Goal: Navigation & Orientation: Find specific page/section

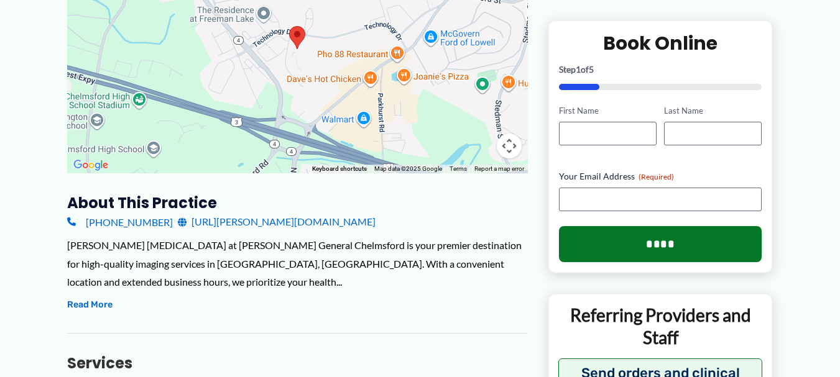
scroll to position [275, 0]
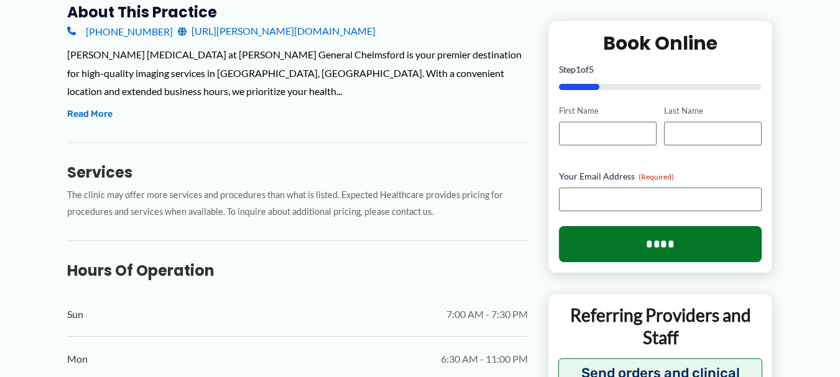
scroll to position [473, 0]
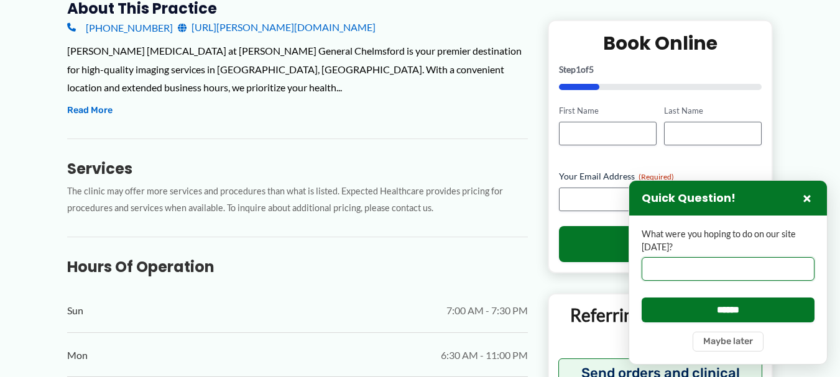
click at [656, 267] on input "What were you hoping to do on our site [DATE]?" at bounding box center [727, 269] width 173 height 24
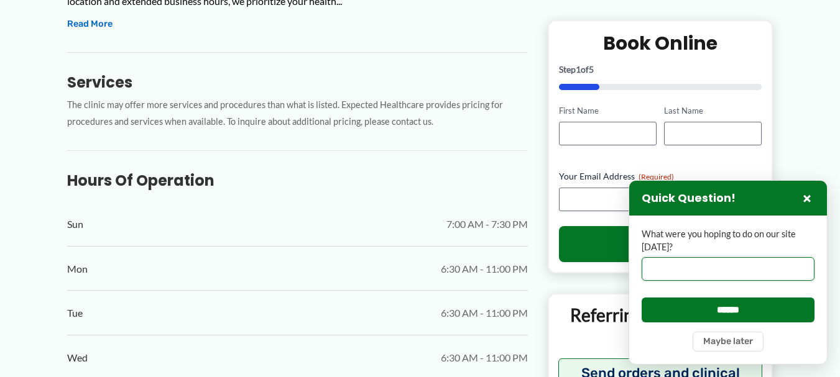
scroll to position [576, 0]
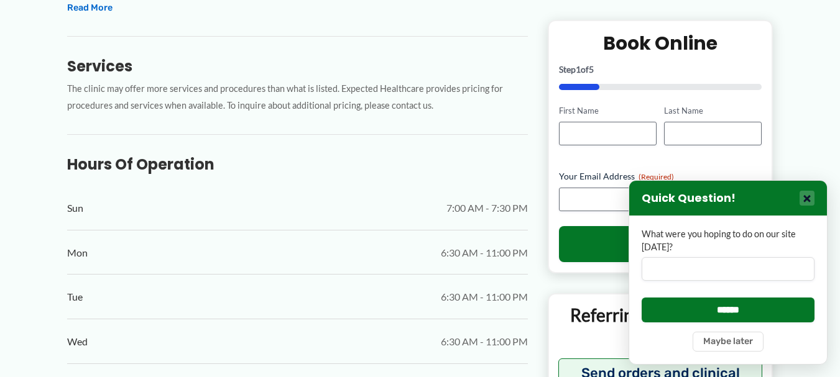
click at [809, 201] on button "×" at bounding box center [806, 198] width 15 height 15
